Goal: Information Seeking & Learning: Learn about a topic

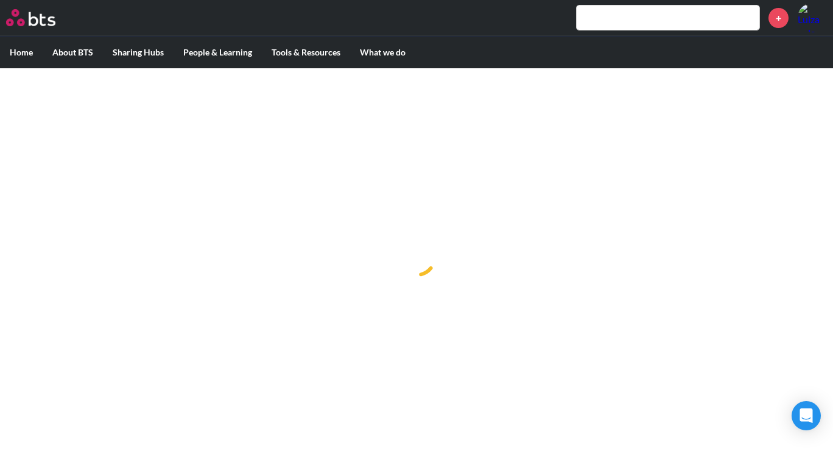
click at [615, 29] on input "text" at bounding box center [668, 17] width 183 height 24
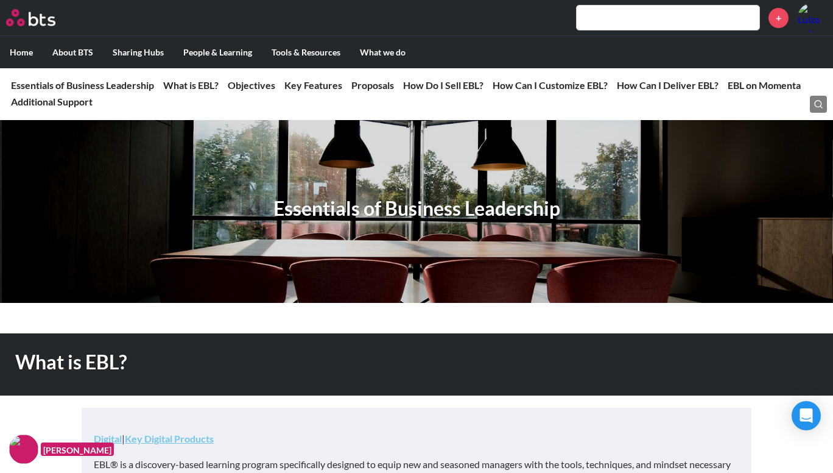
click at [613, 15] on input "text" at bounding box center [668, 17] width 183 height 24
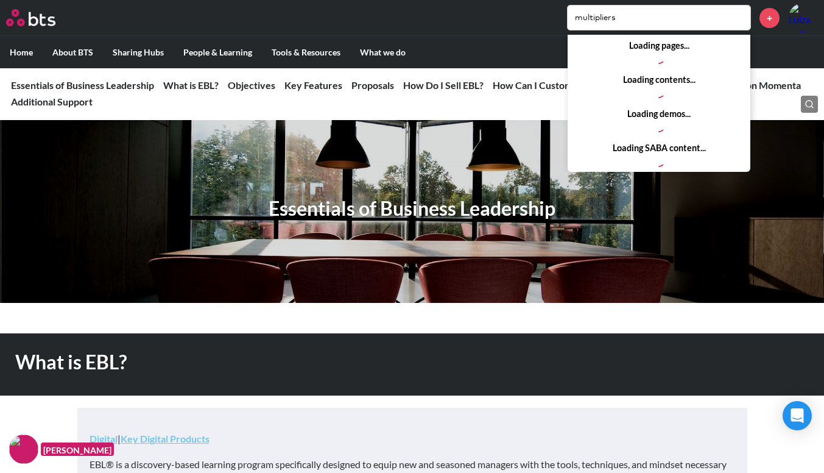
click at [638, 18] on input "multipliers" at bounding box center [659, 17] width 183 height 24
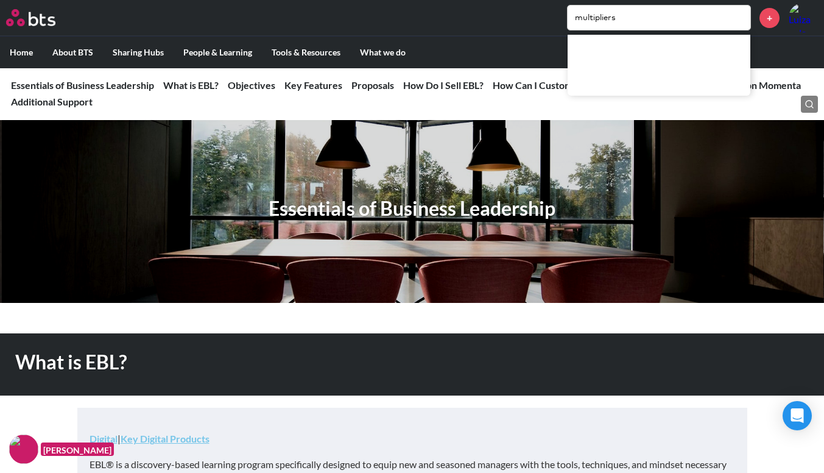
click at [638, 18] on input "multipliers" at bounding box center [659, 17] width 183 height 24
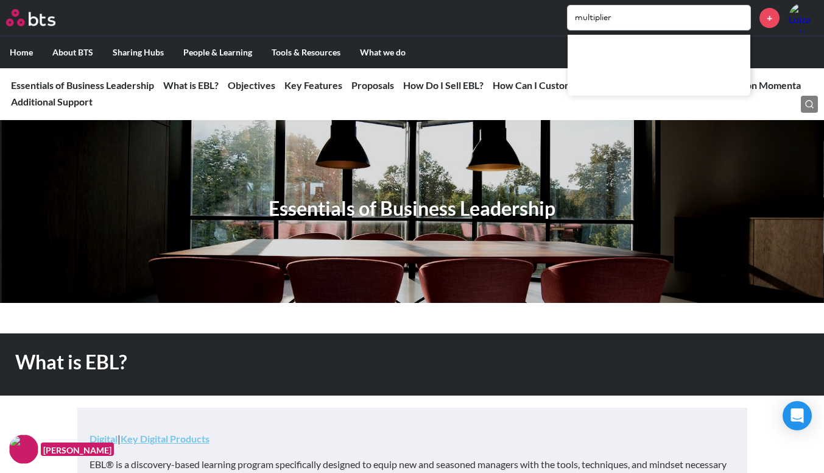
type input "multipliers"
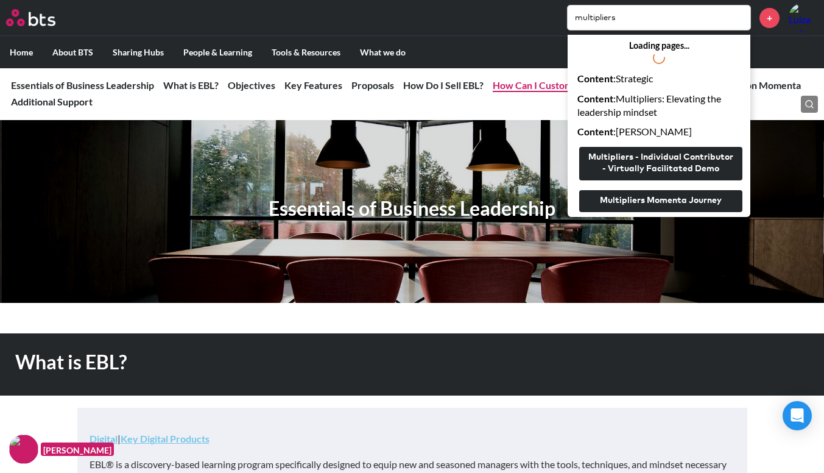
click at [508, 85] on link "How Can I Customize EBL?" at bounding box center [550, 85] width 115 height 12
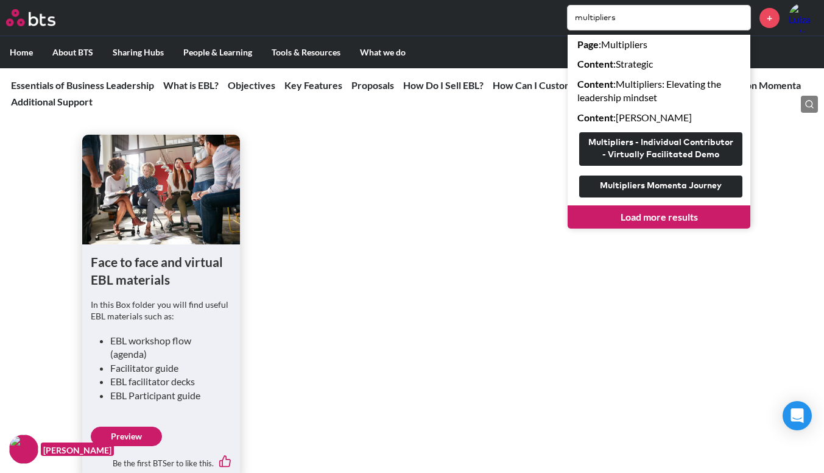
scroll to position [4778, 0]
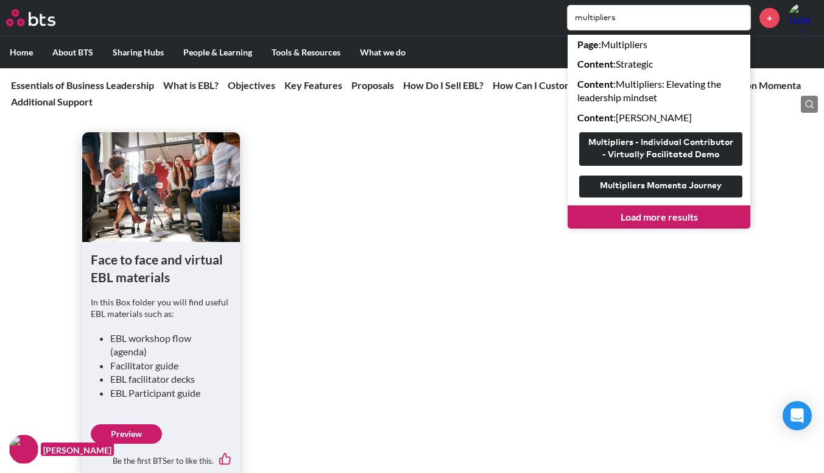
click at [144, 436] on link "Preview" at bounding box center [126, 433] width 71 height 19
click at [403, 162] on ul "Face to face and virtual EBL materials In this Box folder you will find useful …" at bounding box center [411, 304] width 659 height 345
click at [649, 209] on link "Load more results" at bounding box center [659, 216] width 183 height 23
